Goal: Complete application form: Complete application form

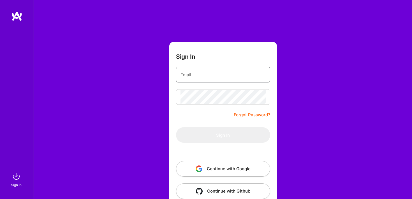
click at [213, 71] on input "email" at bounding box center [222, 75] width 85 height 14
type input "[PERSON_NAME][EMAIL_ADDRESS][DOMAIN_NAME]"
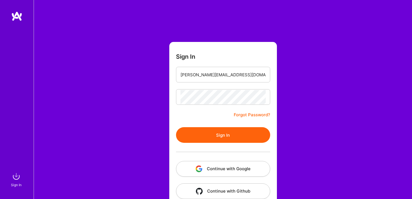
click at [231, 140] on button "Sign In" at bounding box center [223, 135] width 94 height 16
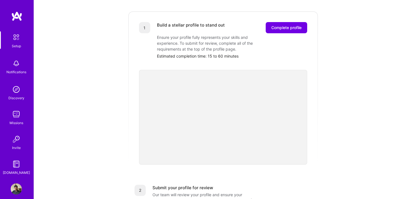
scroll to position [75, 0]
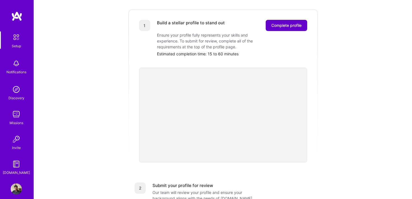
click at [289, 23] on span "Complete profile" at bounding box center [286, 26] width 30 height 6
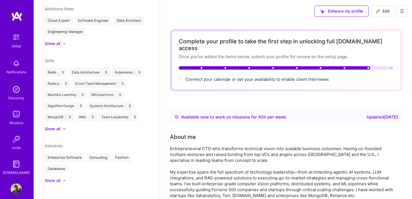
click at [382, 10] on span "Edit" at bounding box center [383, 11] width 14 height 6
select select "IN"
select select "Right Now"
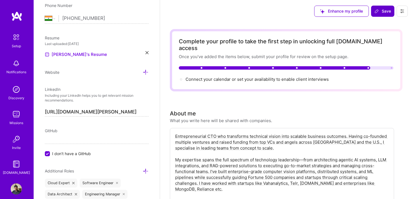
scroll to position [228, 0]
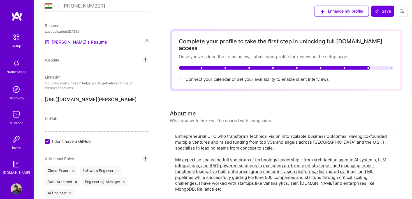
click at [146, 40] on icon at bounding box center [146, 40] width 3 height 3
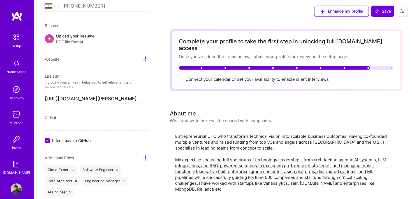
click at [118, 38] on div "+ Upload your Resume PDF file format" at bounding box center [97, 39] width 104 height 12
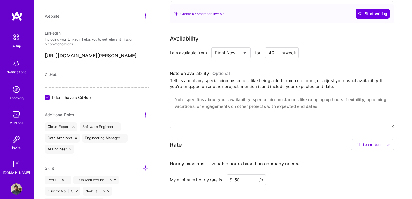
scroll to position [224, 0]
click at [236, 47] on select "Select... Right Now Future Date Not Available" at bounding box center [231, 52] width 32 height 14
click at [272, 47] on input "40" at bounding box center [282, 52] width 34 height 11
type input "20"
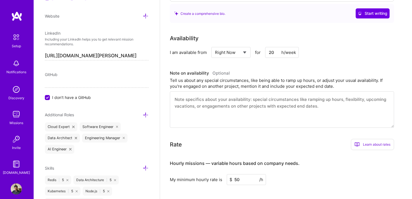
click at [312, 47] on div "I am available from Select... Right Now Future Date Not Available for 20 h/week" at bounding box center [282, 52] width 224 height 11
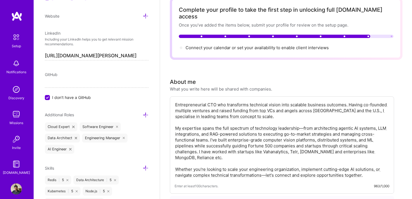
scroll to position [0, 0]
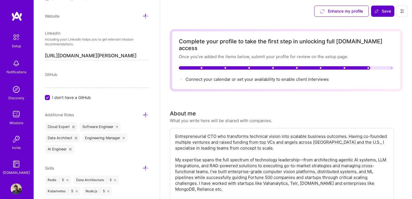
click at [386, 11] on span "Save" at bounding box center [382, 11] width 17 height 6
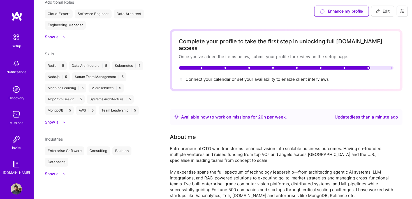
scroll to position [202, 0]
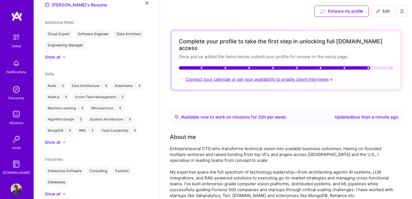
click at [241, 77] on span "Connect your calendar or set your availability to enable client interviews →" at bounding box center [259, 79] width 148 height 5
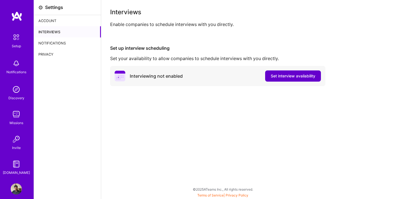
click at [280, 78] on span "Set interview availability" at bounding box center [293, 76] width 45 height 6
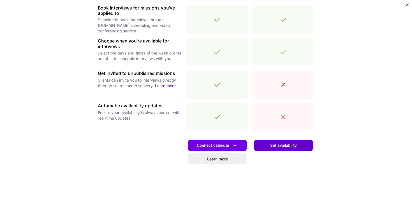
scroll to position [183, 0]
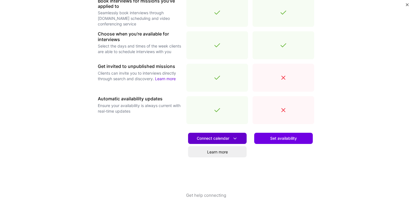
click at [224, 137] on span "Connect calendar" at bounding box center [217, 139] width 41 height 6
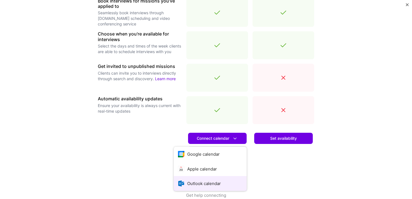
scroll to position [193, 0]
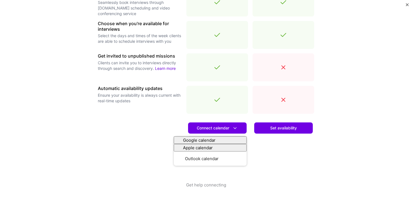
click at [259, 162] on div "Set availability" at bounding box center [283, 150] width 62 height 64
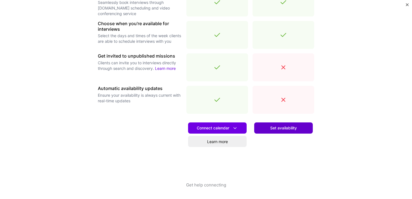
click at [276, 130] on span "Set availability" at bounding box center [283, 128] width 27 height 6
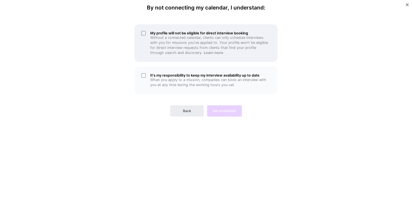
click at [152, 42] on p "Without a connected calendar, clients can only schedule interviews with you for…" at bounding box center [210, 45] width 120 height 20
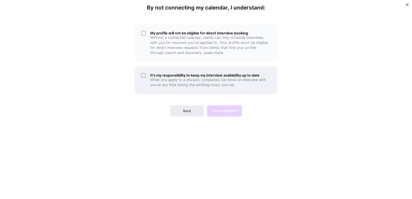
click at [176, 89] on div "It's my responsibility to keep my interview availability up to date When you ap…" at bounding box center [205, 81] width 143 height 28
click at [166, 81] on p "When you apply to a mission, companies can book an interview with you at any ti…" at bounding box center [210, 83] width 120 height 10
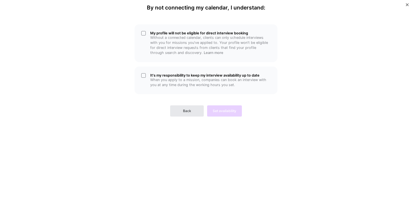
click at [189, 110] on span "Back" at bounding box center [187, 111] width 8 height 5
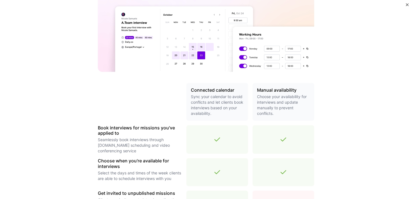
scroll to position [193, 0]
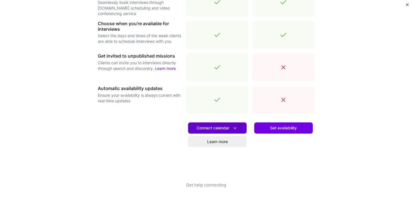
click at [231, 132] on button "Connect calendar" at bounding box center [217, 128] width 59 height 11
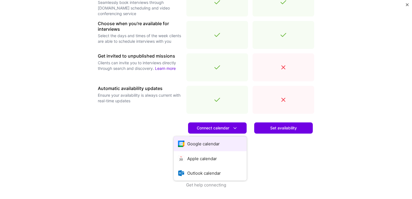
click at [221, 144] on button "Google calendar" at bounding box center [210, 144] width 73 height 15
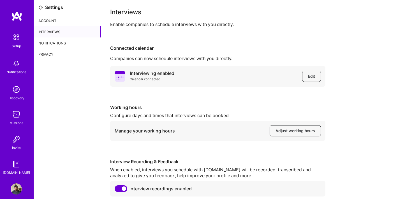
click at [49, 20] on div "Account" at bounding box center [67, 20] width 67 height 11
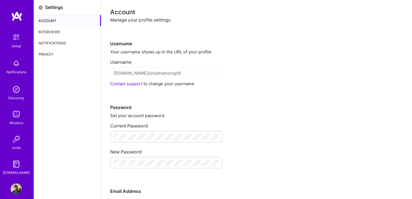
click at [15, 37] on img at bounding box center [16, 37] width 12 height 12
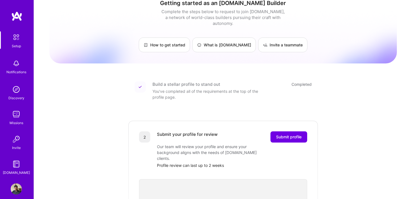
scroll to position [16, 0]
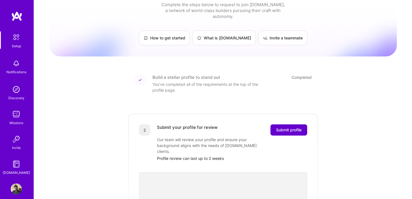
click at [286, 129] on button "Submit profile" at bounding box center [288, 130] width 37 height 11
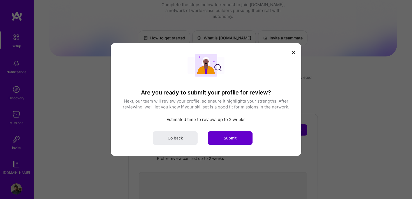
click at [238, 142] on button "Submit" at bounding box center [230, 138] width 45 height 13
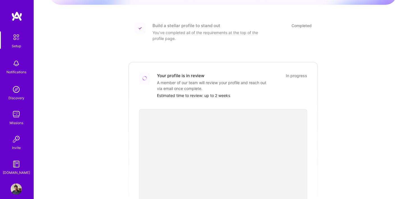
scroll to position [66, 0]
